Goal: Task Accomplishment & Management: Complete application form

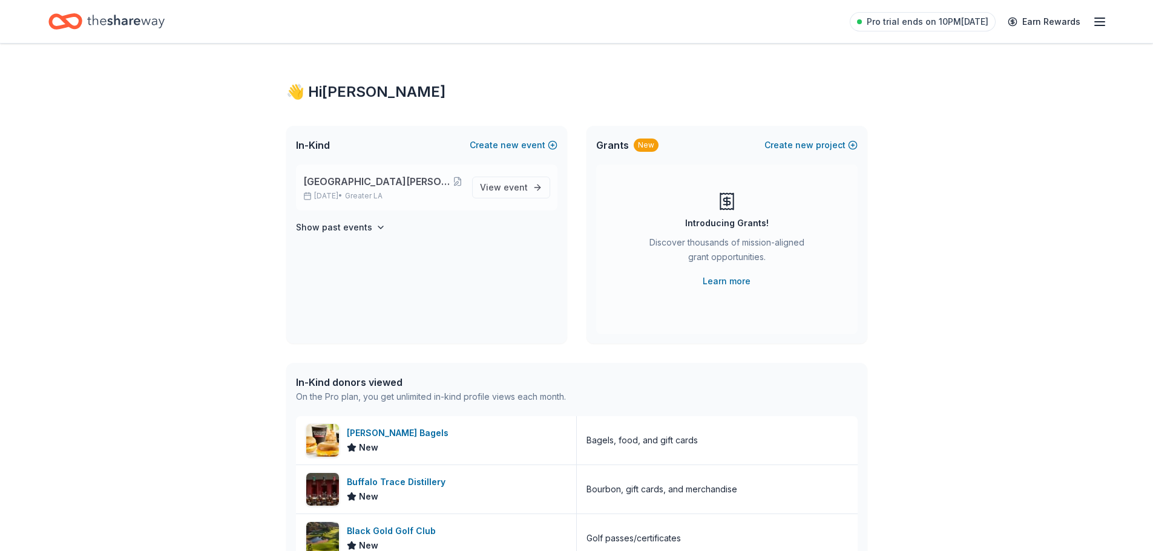
click at [414, 183] on span "[GEOGRAPHIC_DATA][PERSON_NAME][DEMOGRAPHIC_DATA] 2025 Dinner Auction 60th Anniv…" at bounding box center [377, 181] width 149 height 15
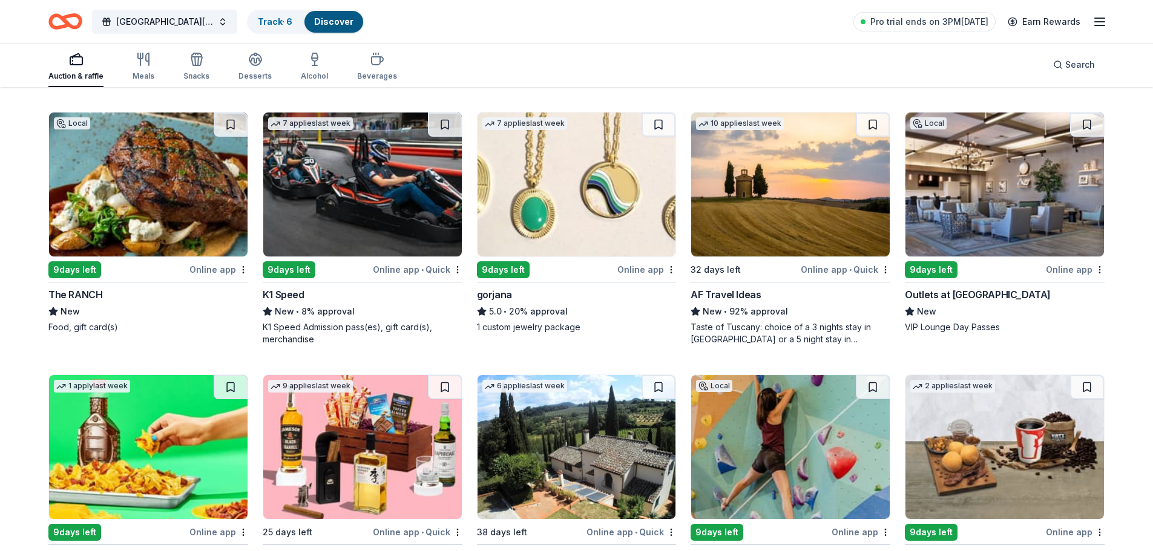
scroll to position [2148, 0]
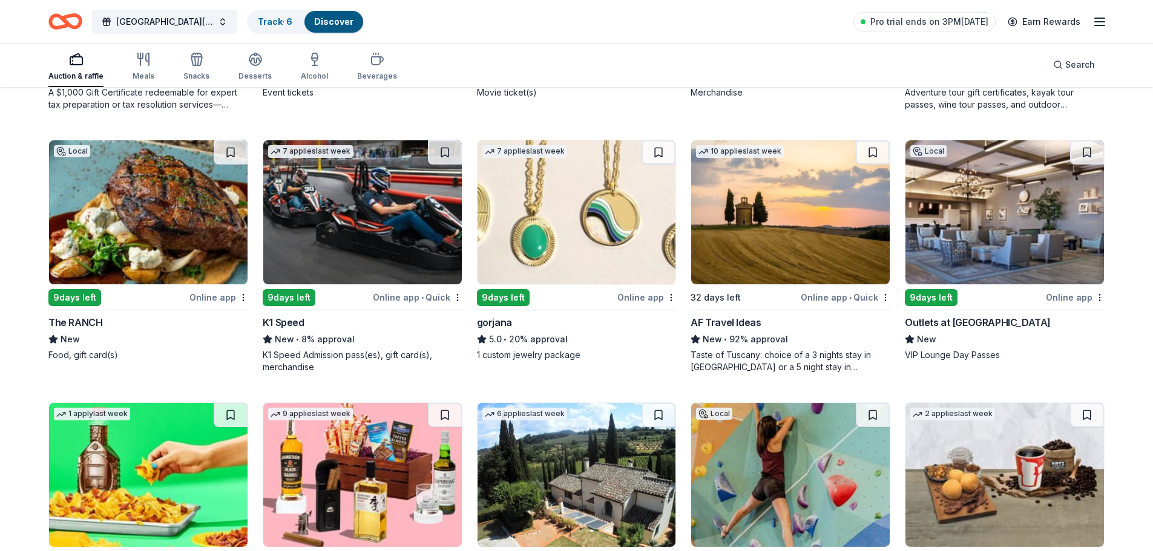
click at [1007, 264] on img at bounding box center [1004, 212] width 198 height 144
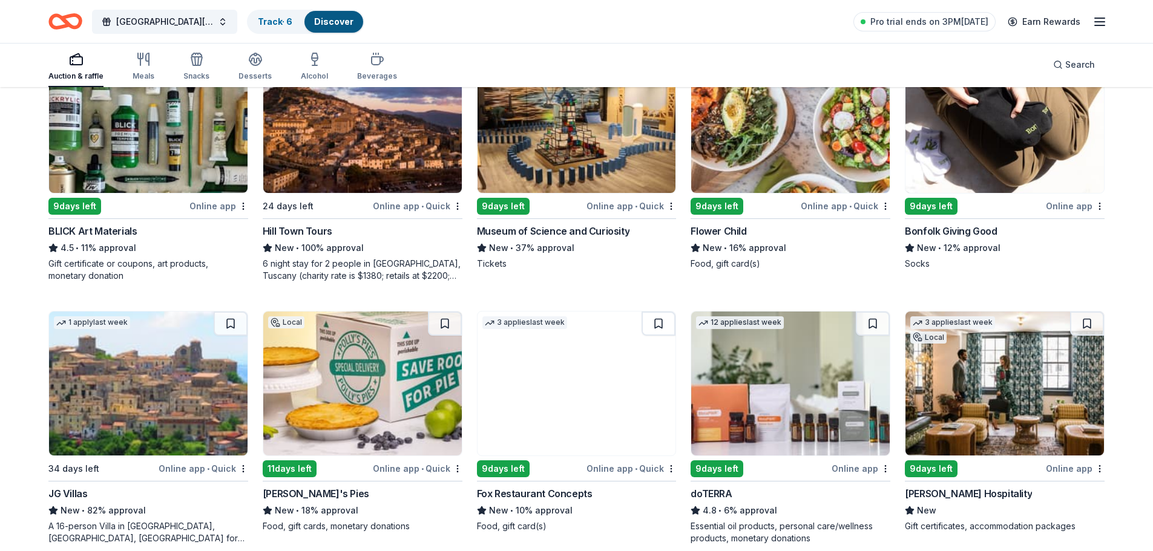
scroll to position [2855, 0]
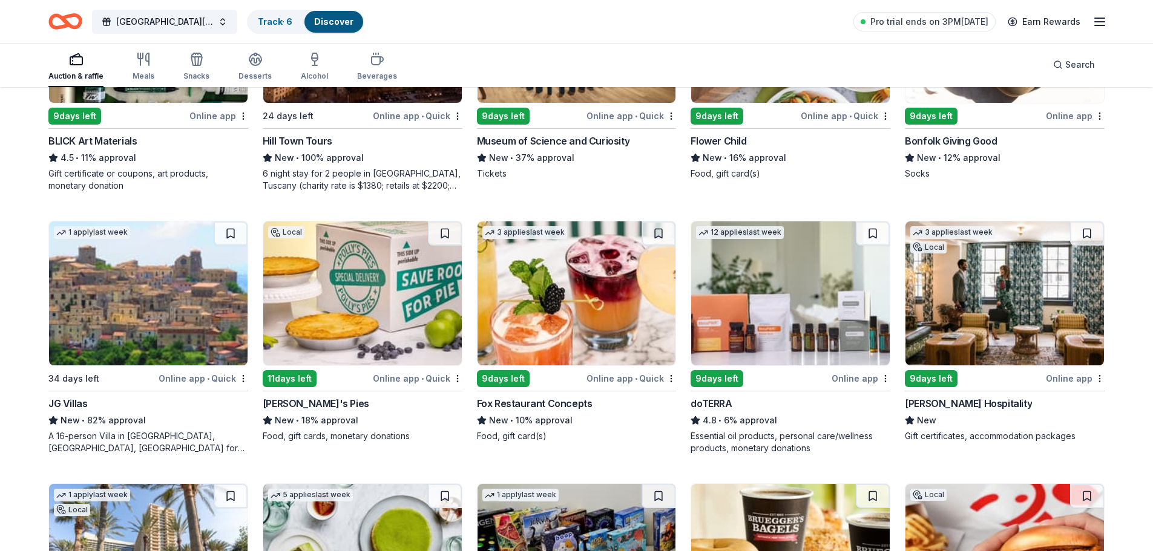
click at [389, 315] on img at bounding box center [362, 293] width 198 height 144
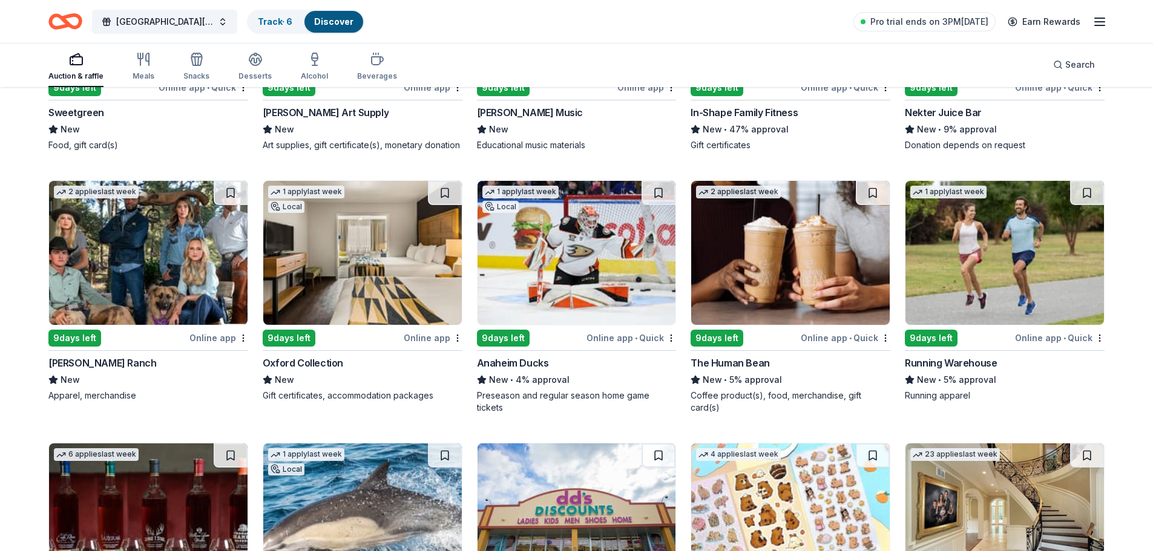
scroll to position [3852, 0]
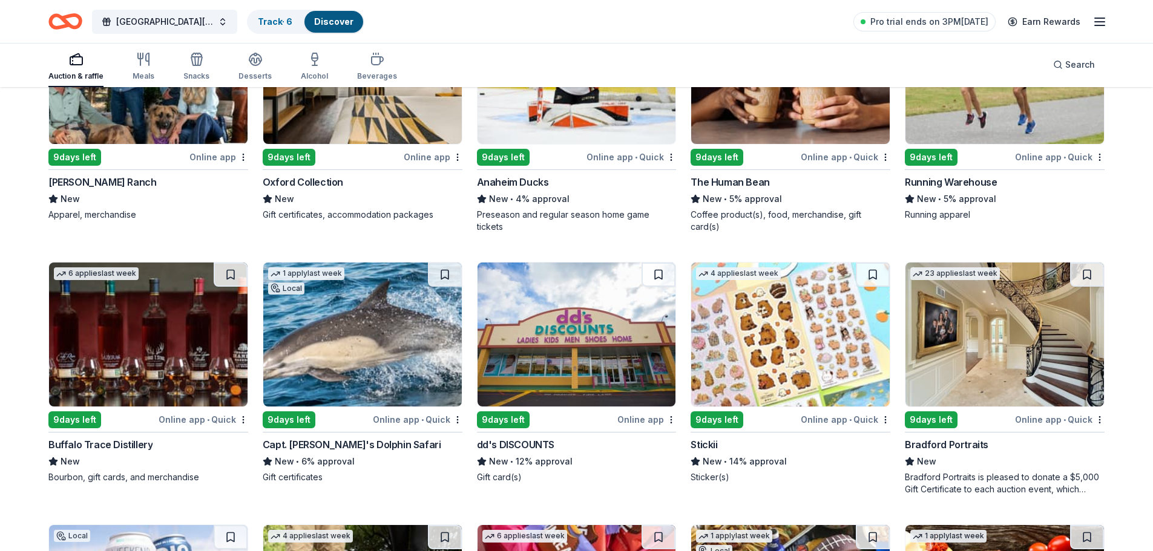
click at [391, 354] on img at bounding box center [362, 335] width 198 height 144
click at [140, 356] on img at bounding box center [148, 335] width 198 height 144
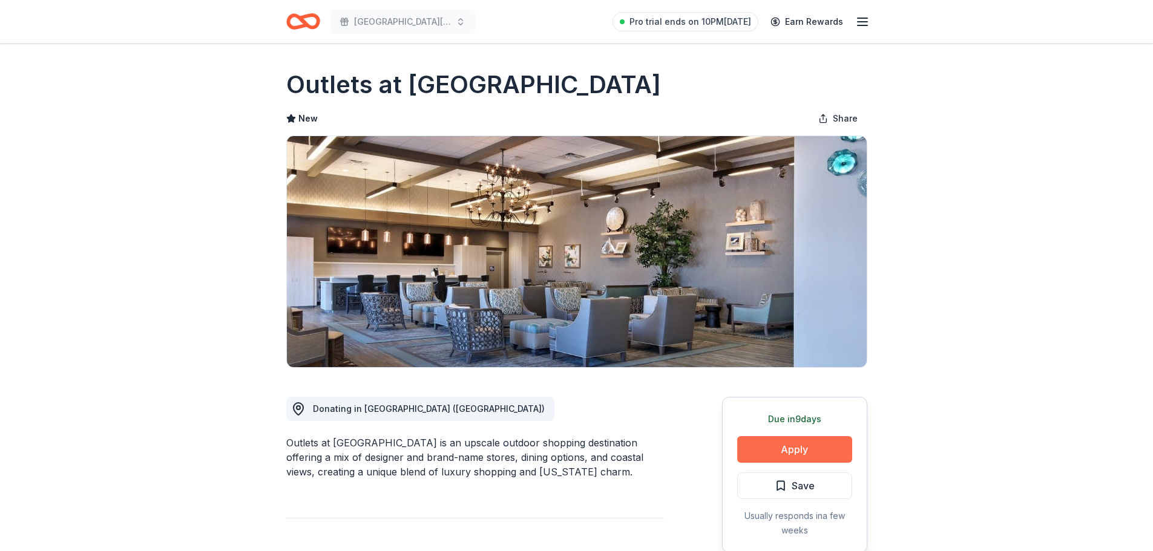
click at [801, 446] on button "Apply" at bounding box center [794, 449] width 115 height 27
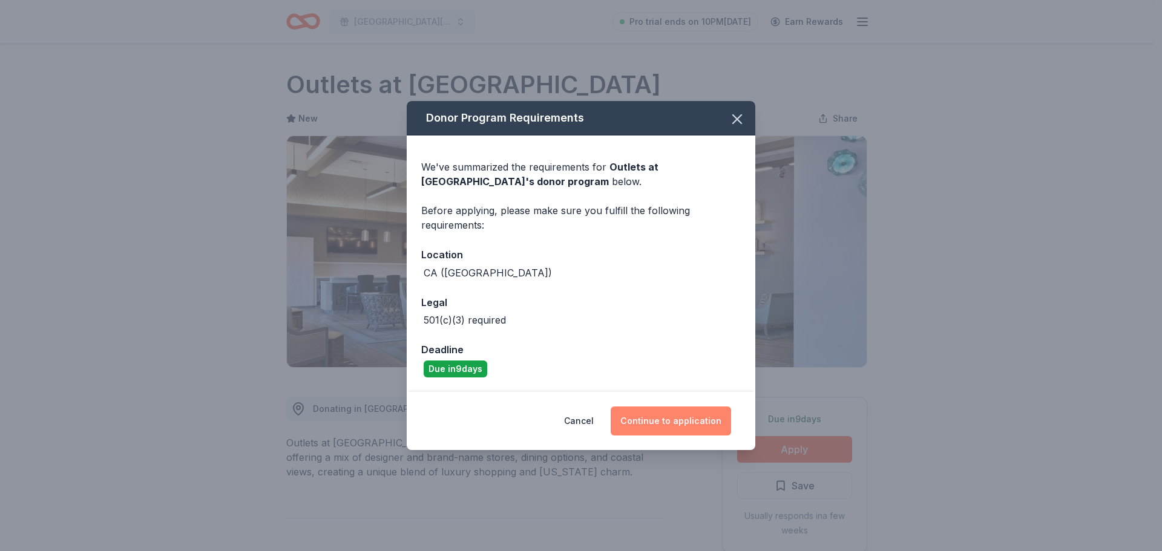
click at [677, 418] on button "Continue to application" at bounding box center [671, 421] width 120 height 29
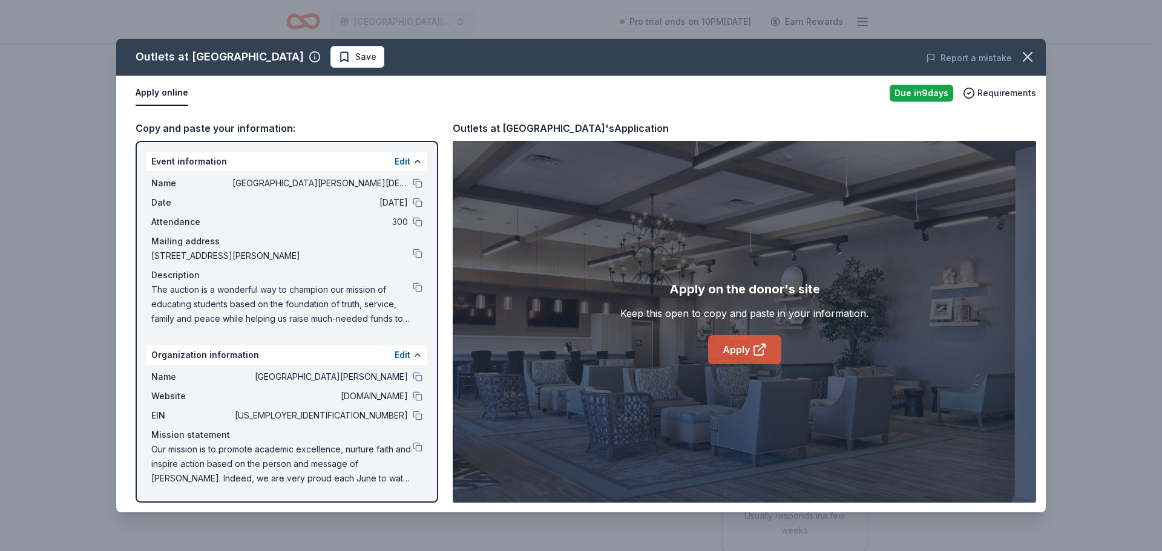
click at [755, 353] on icon at bounding box center [759, 350] width 15 height 15
click at [416, 180] on button at bounding box center [418, 184] width 10 height 10
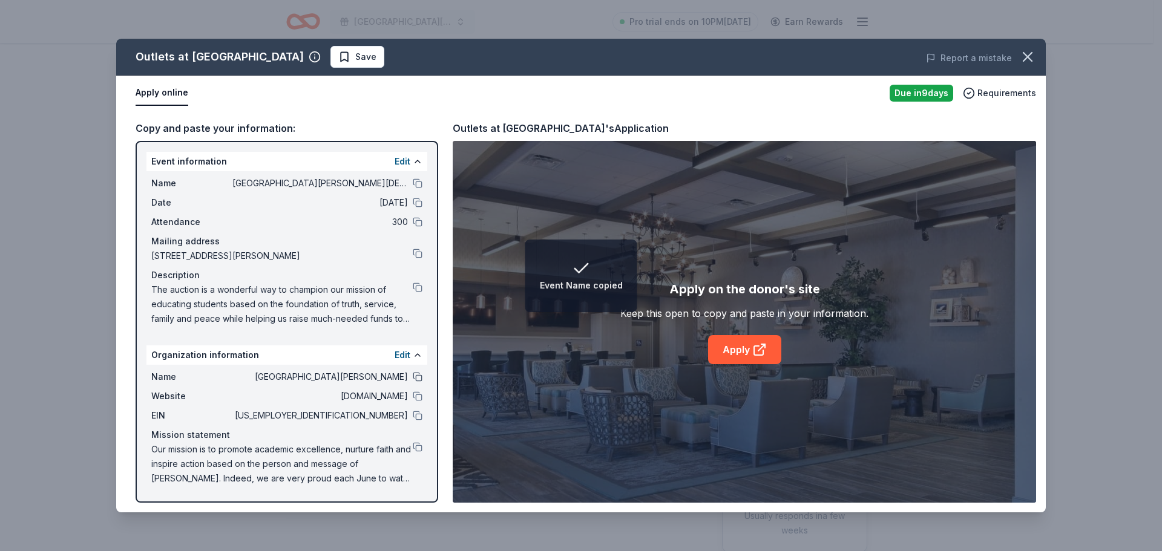
click at [419, 375] on button at bounding box center [418, 377] width 10 height 10
click at [416, 415] on button at bounding box center [418, 416] width 10 height 10
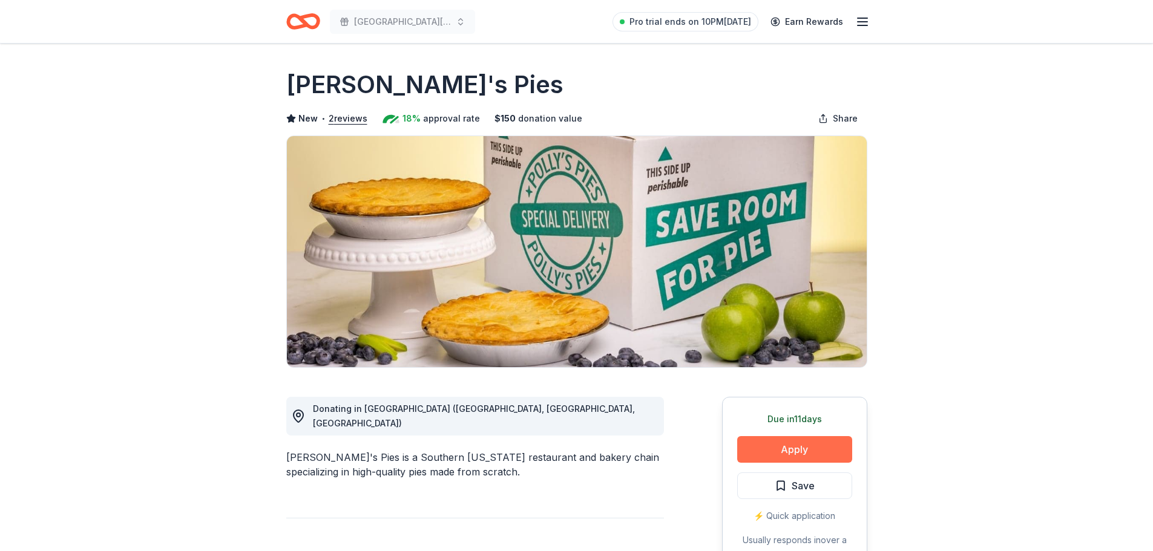
click at [789, 439] on button "Apply" at bounding box center [794, 449] width 115 height 27
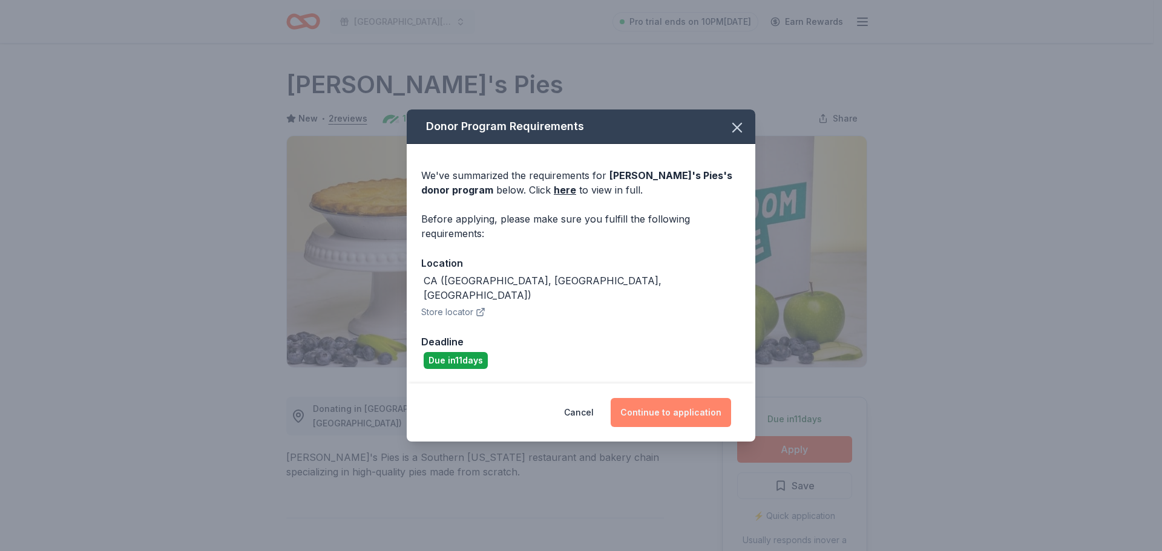
click at [664, 406] on button "Continue to application" at bounding box center [671, 412] width 120 height 29
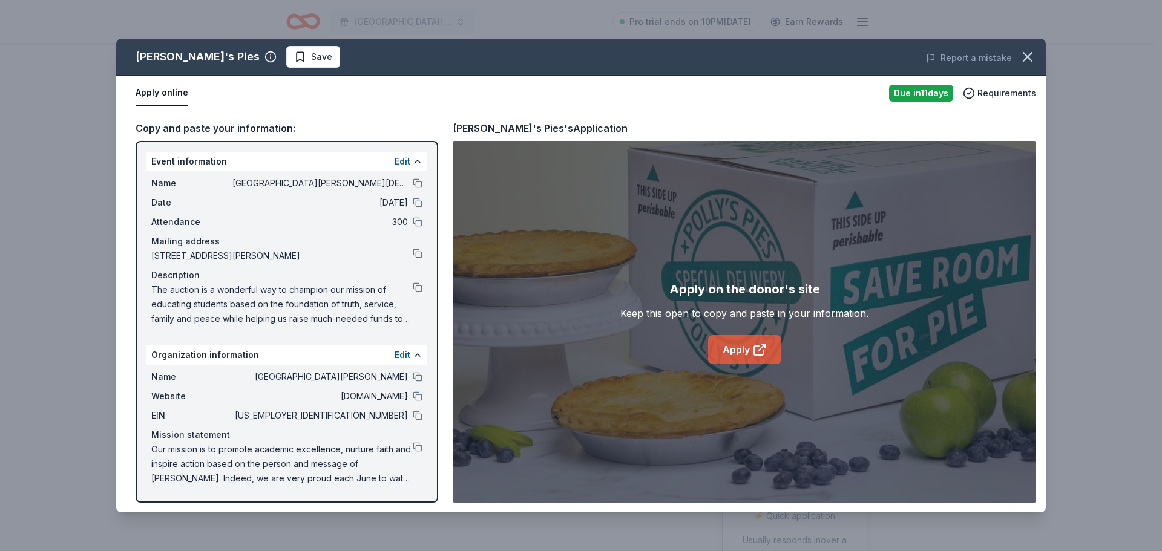
click at [755, 347] on icon at bounding box center [758, 350] width 9 height 9
click at [419, 376] on button at bounding box center [418, 377] width 10 height 10
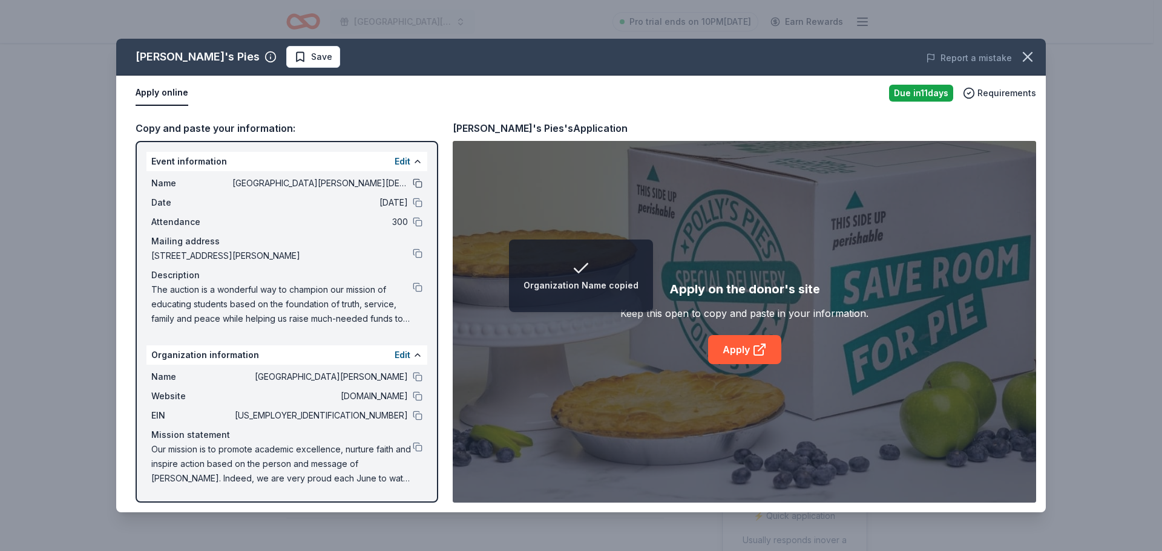
click at [418, 183] on button at bounding box center [418, 184] width 10 height 10
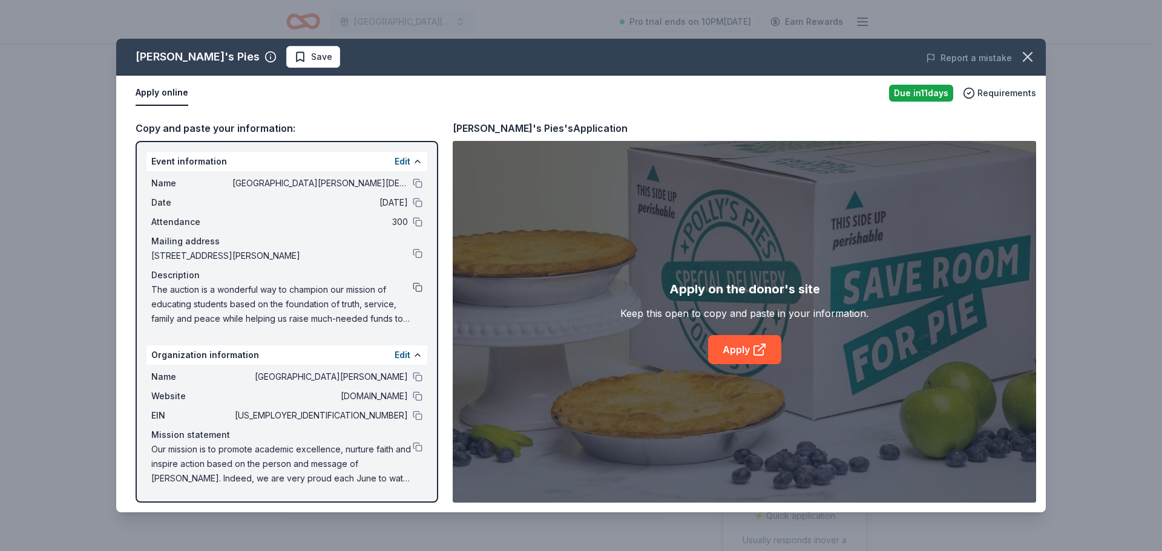
click at [415, 286] on button at bounding box center [418, 288] width 10 height 10
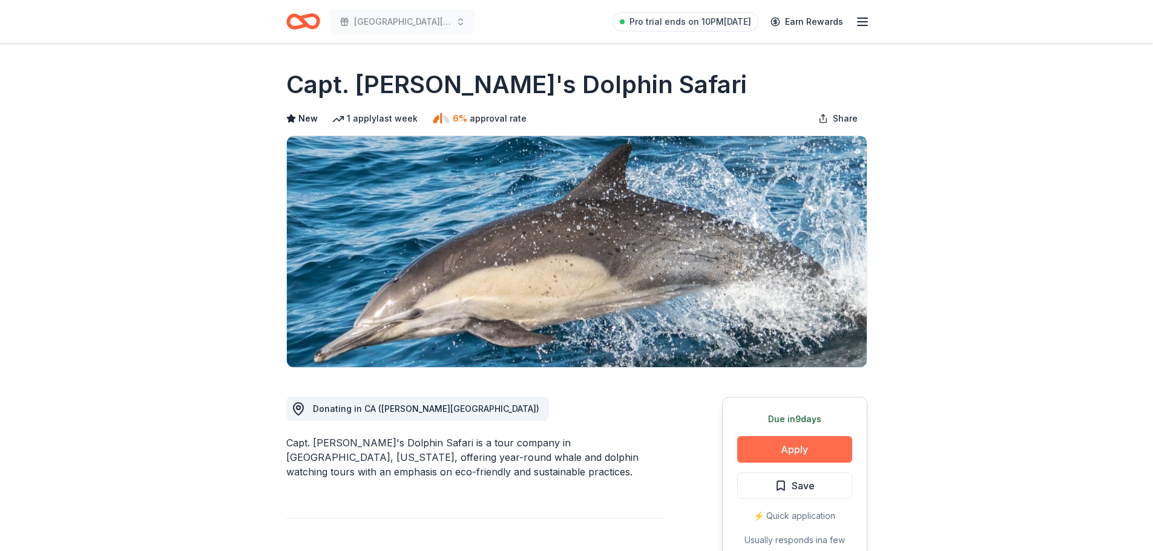
click at [817, 447] on button "Apply" at bounding box center [794, 449] width 115 height 27
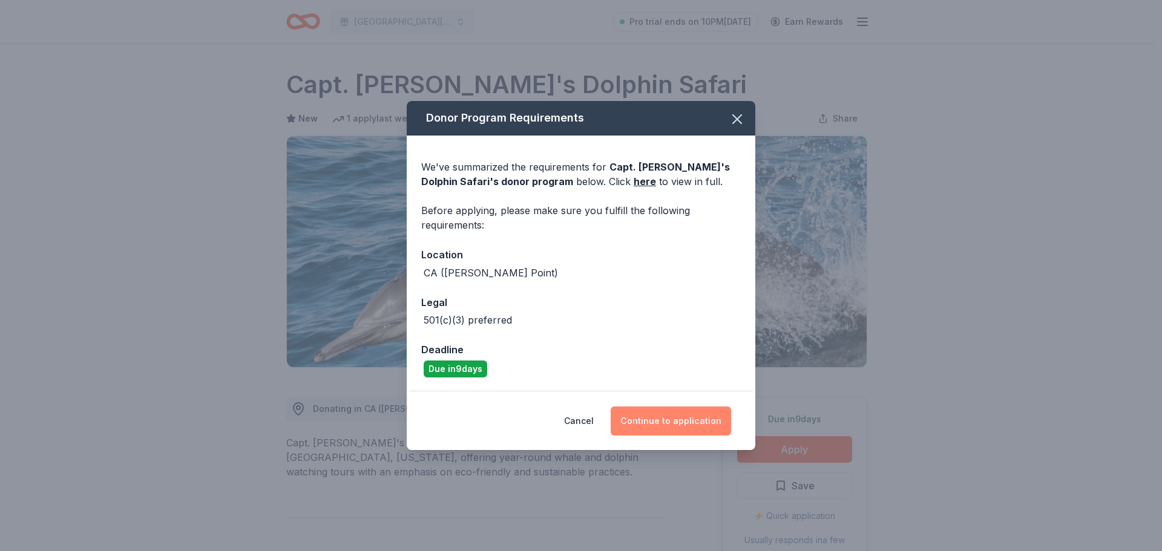
click at [654, 416] on button "Continue to application" at bounding box center [671, 421] width 120 height 29
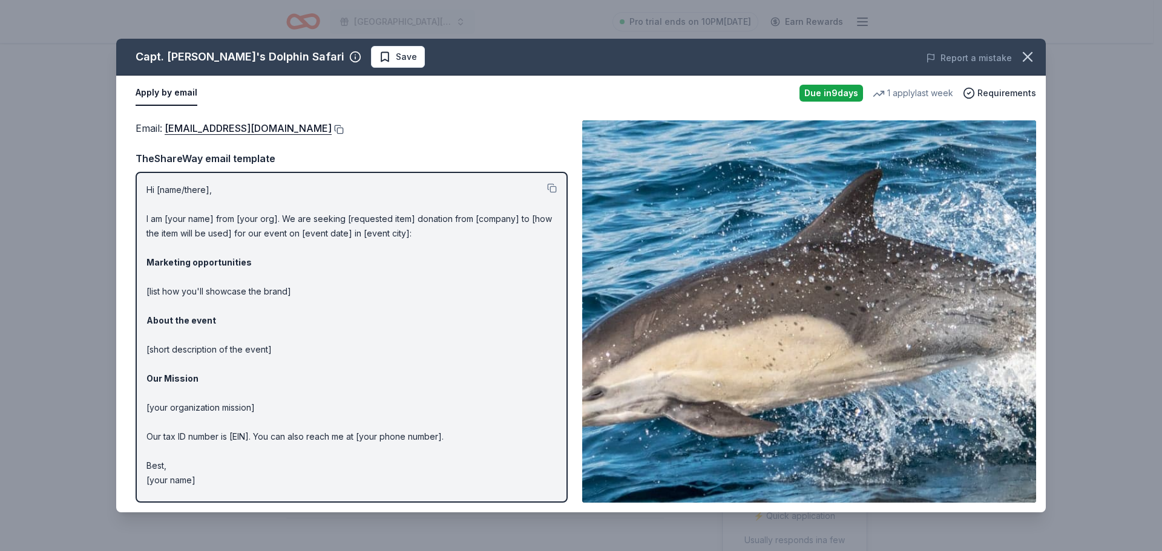
click at [339, 129] on button at bounding box center [338, 130] width 12 height 10
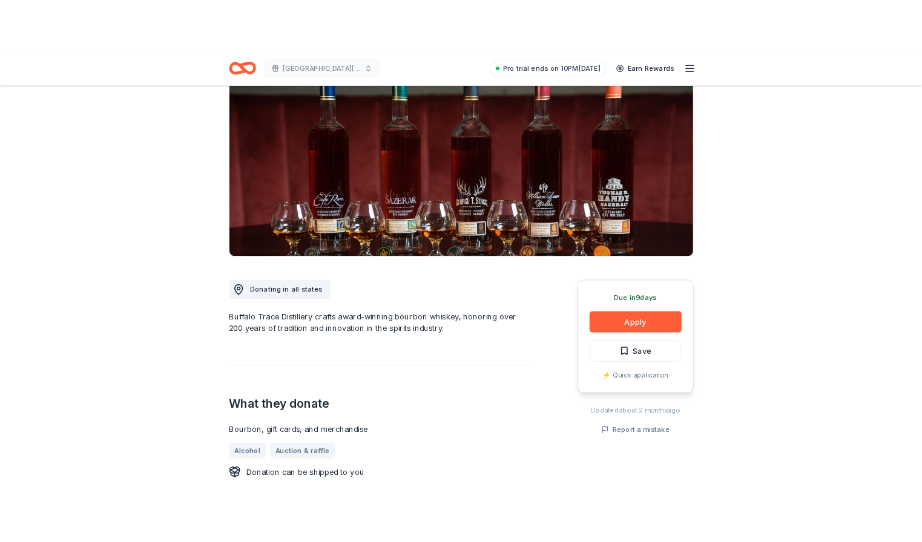
scroll to position [363, 0]
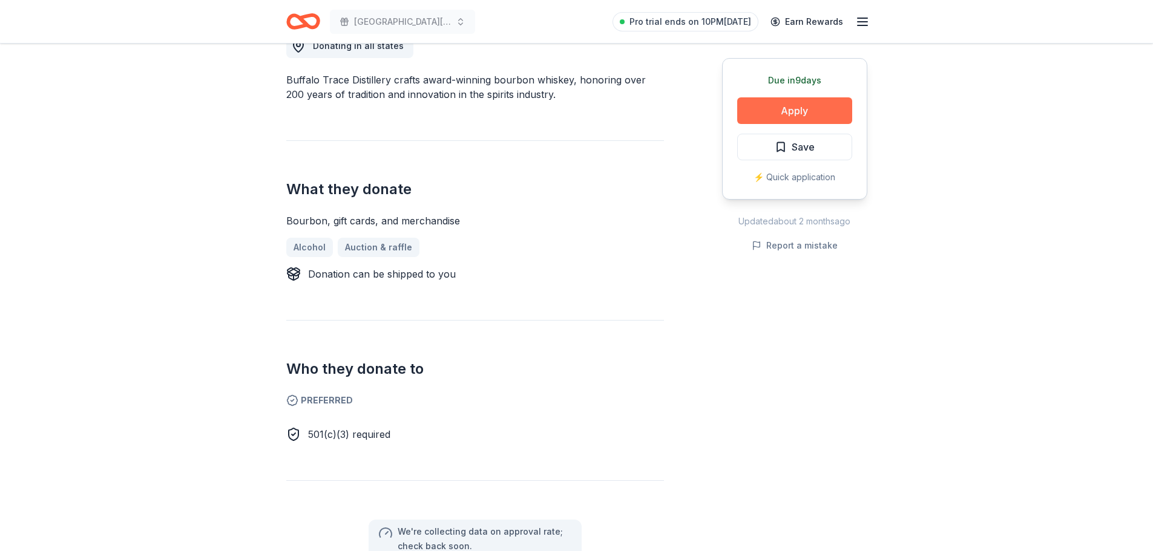
click at [796, 111] on button "Apply" at bounding box center [794, 110] width 115 height 27
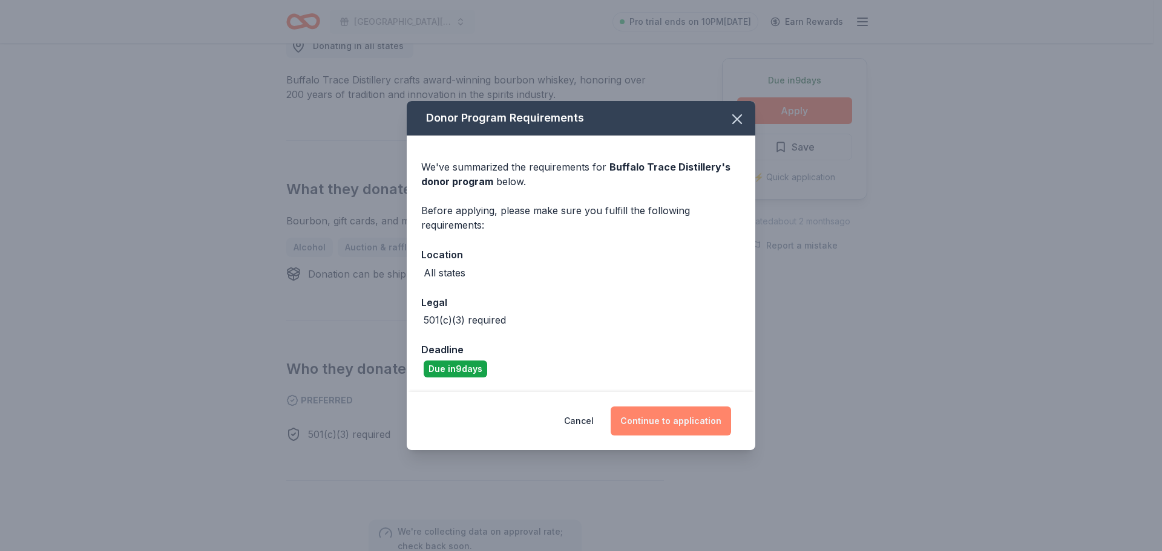
click at [686, 416] on button "Continue to application" at bounding box center [671, 421] width 120 height 29
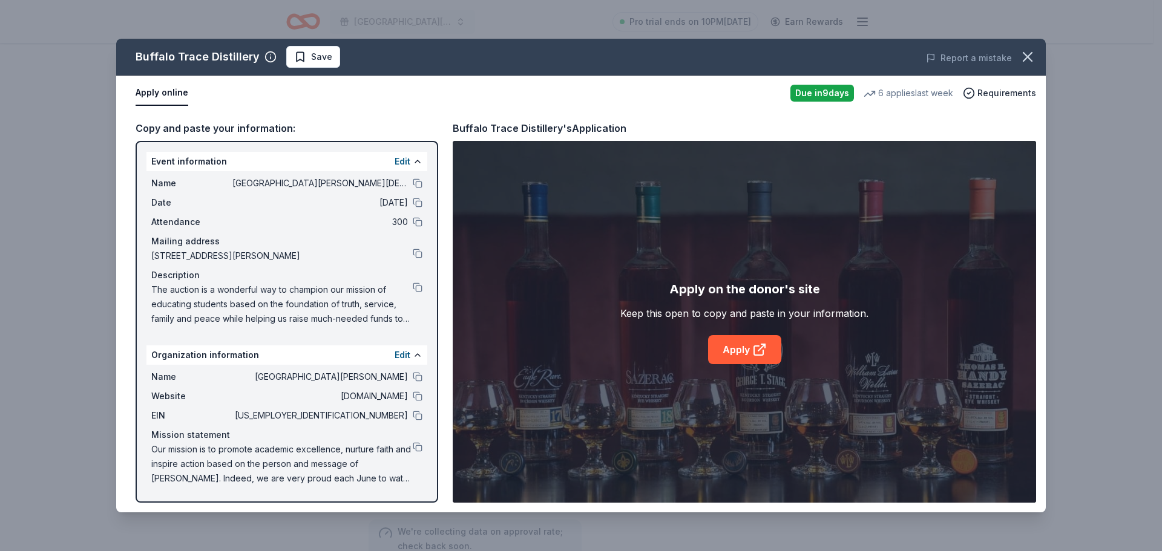
drag, startPoint x: 628, startPoint y: 47, endPoint x: 747, endPoint y: 20, distance: 122.9
click at [811, 57] on div "Buffalo Trace Distillery Save Report a mistake" at bounding box center [581, 57] width 930 height 37
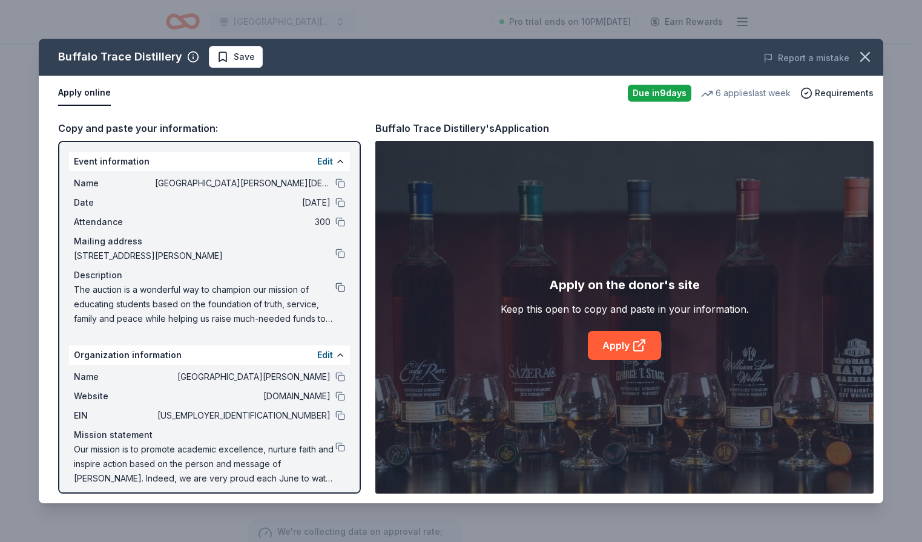
click at [335, 287] on button at bounding box center [340, 288] width 10 height 10
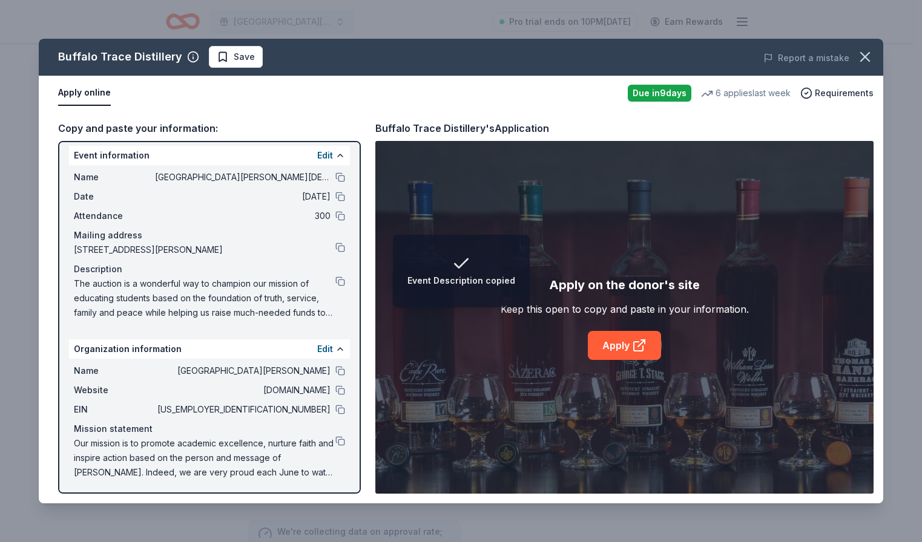
scroll to position [8, 0]
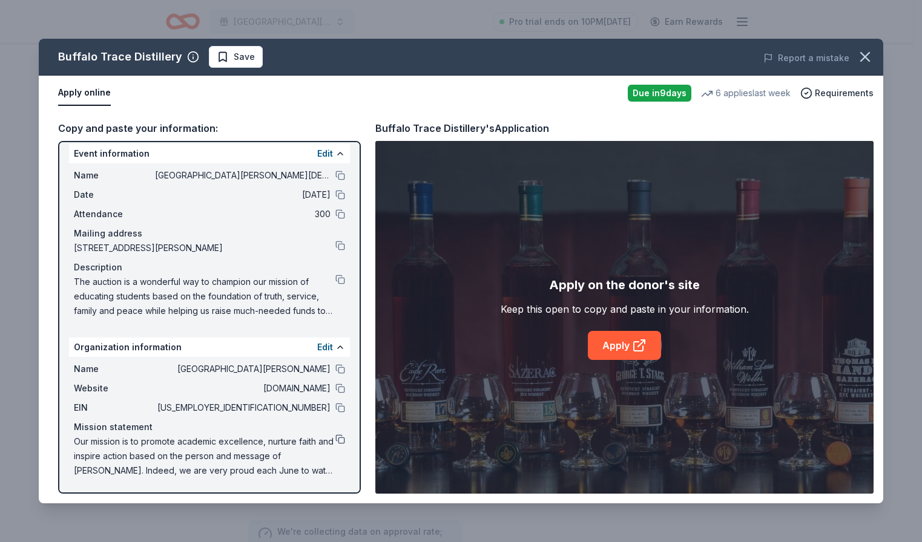
click at [335, 439] on button at bounding box center [340, 440] width 10 height 10
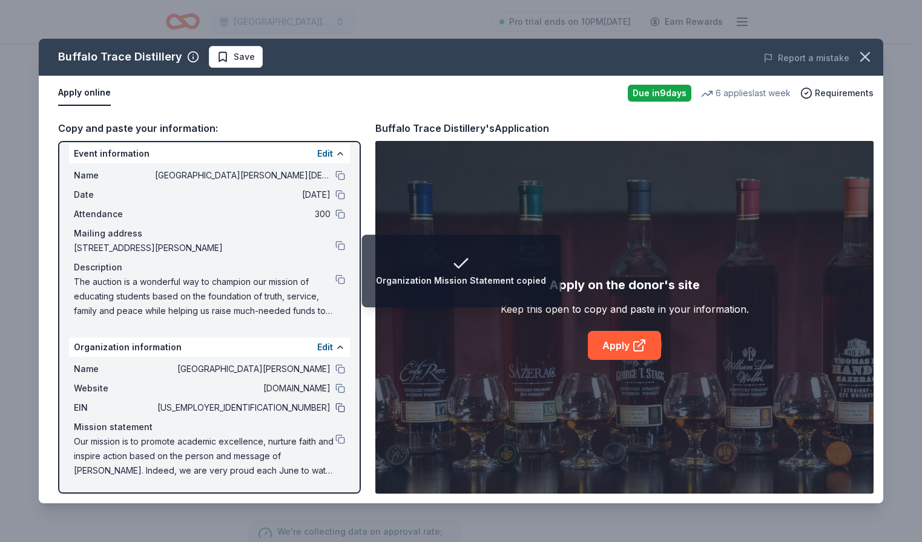
click at [335, 408] on button at bounding box center [340, 408] width 10 height 10
click at [335, 173] on button at bounding box center [340, 176] width 10 height 10
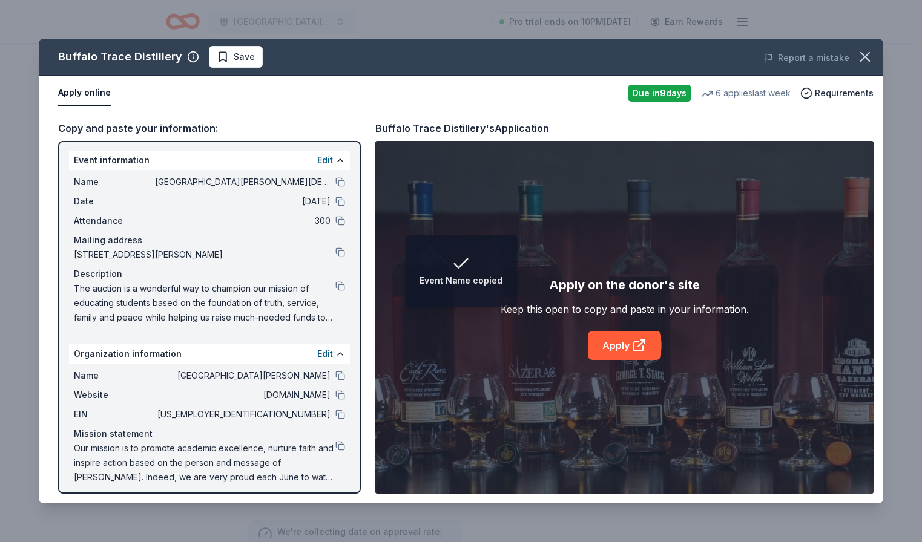
scroll to position [0, 0]
